Goal: Entertainment & Leisure: Consume media (video, audio)

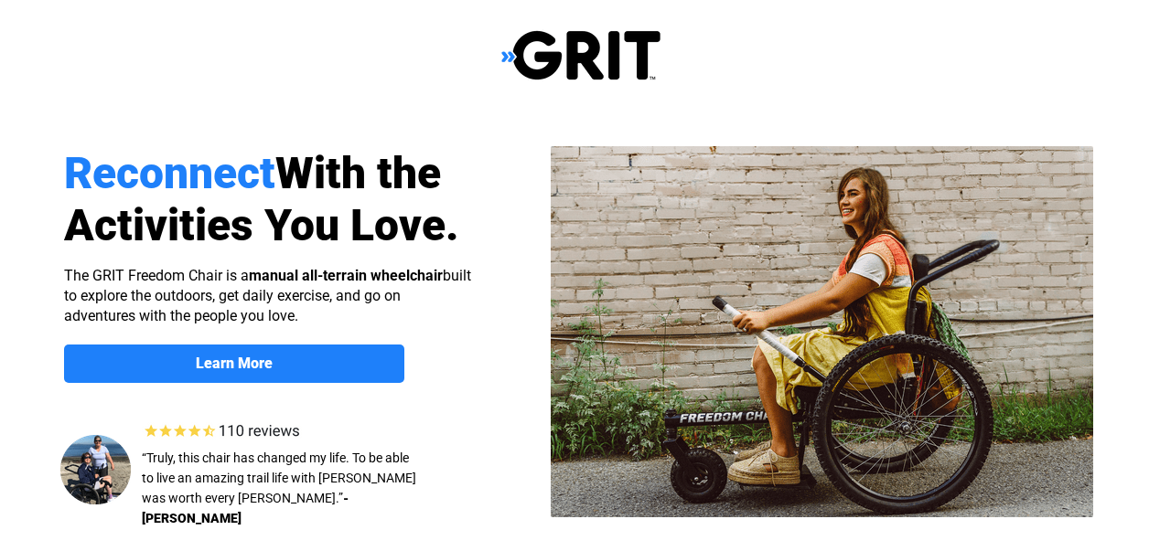
select select "US"
click at [529, 54] on img at bounding box center [580, 55] width 159 height 52
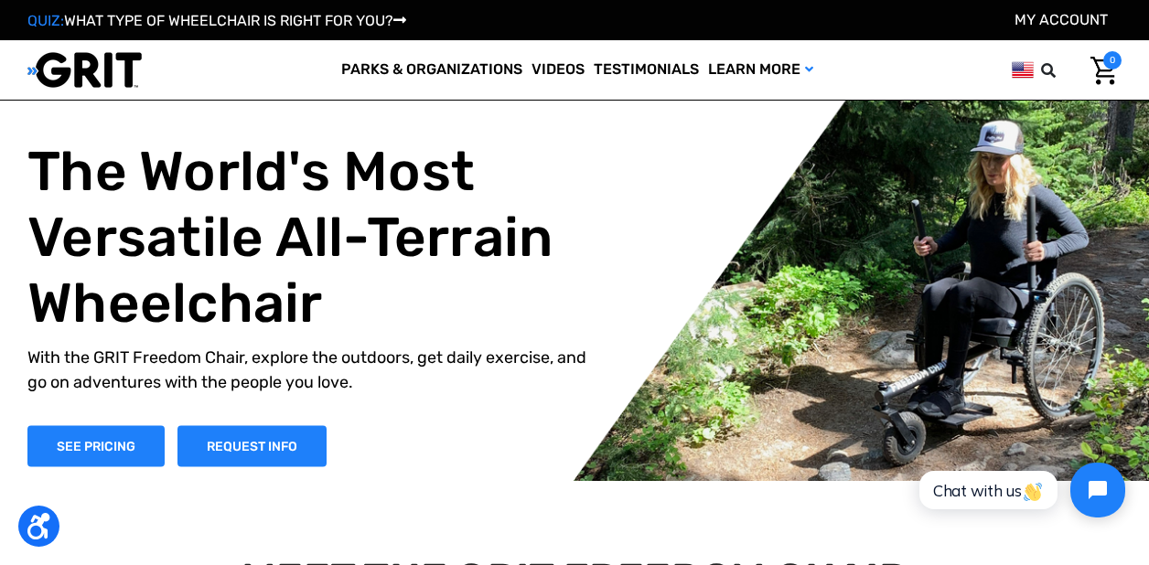
click at [538, 69] on link "Videos" at bounding box center [558, 69] width 62 height 59
